Goal: Transaction & Acquisition: Purchase product/service

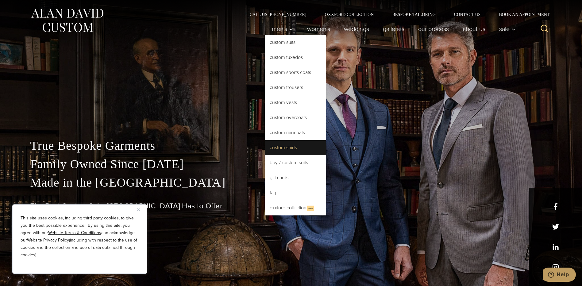
click at [288, 149] on link "Custom Shirts" at bounding box center [295, 147] width 61 height 15
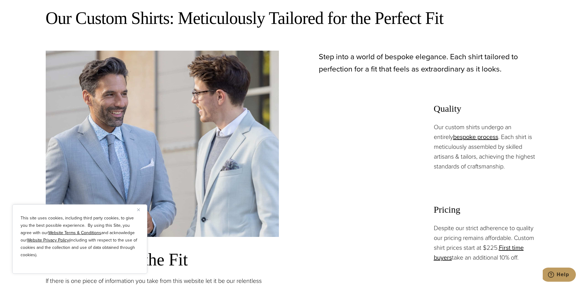
scroll to position [399, 0]
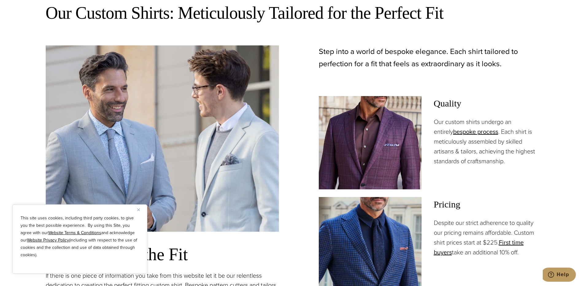
click at [139, 207] on button "Close" at bounding box center [140, 209] width 7 height 7
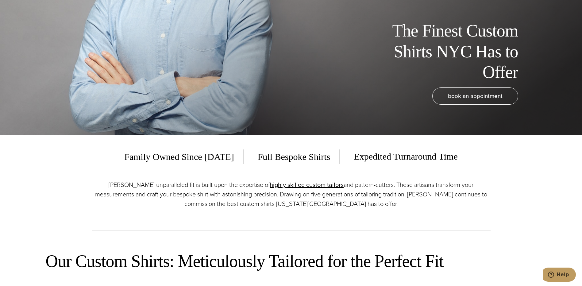
scroll to position [0, 0]
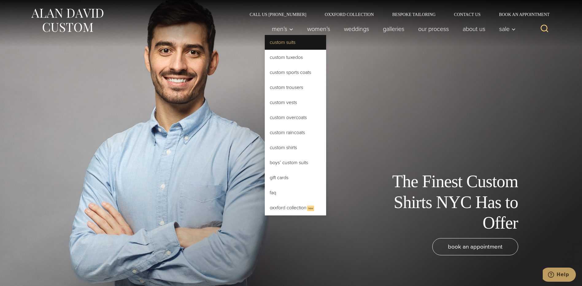
click at [288, 45] on link "Custom Suits" at bounding box center [295, 42] width 61 height 15
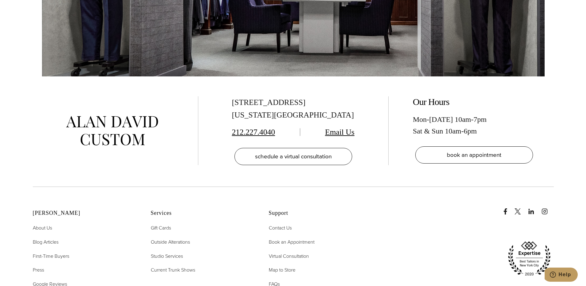
scroll to position [3863, 0]
